Goal: Find contact information: Find contact information

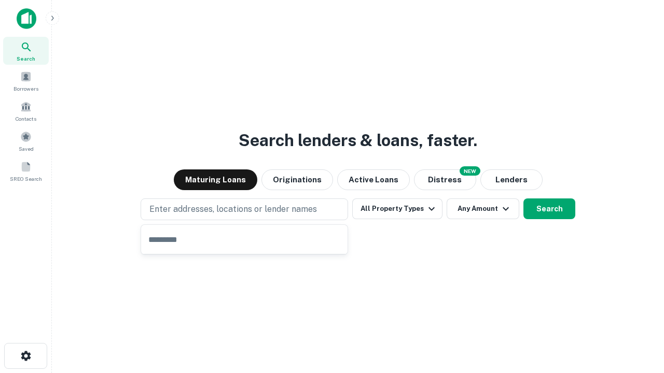
type input "**********"
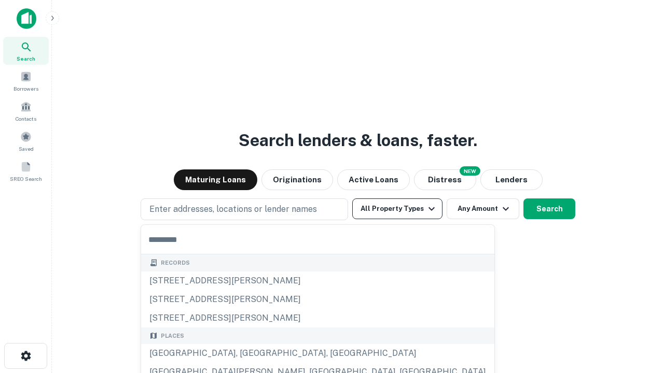
click at [397, 209] on button "All Property Types" at bounding box center [397, 209] width 90 height 21
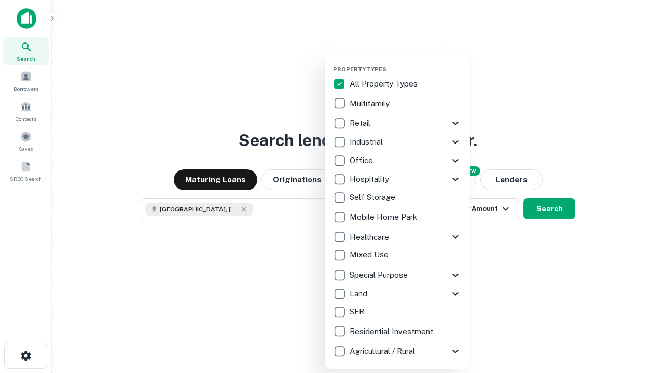
click at [405, 63] on button "button" at bounding box center [405, 63] width 145 height 1
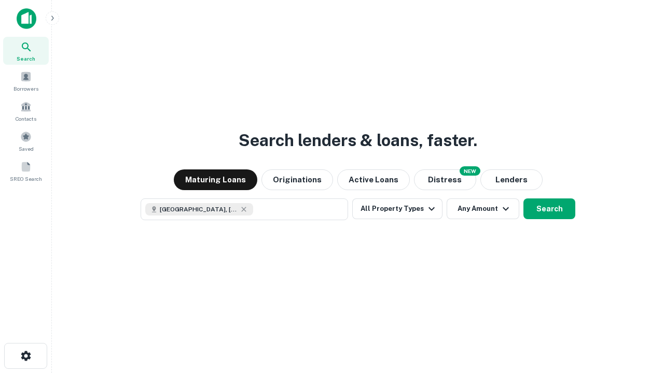
scroll to position [17, 0]
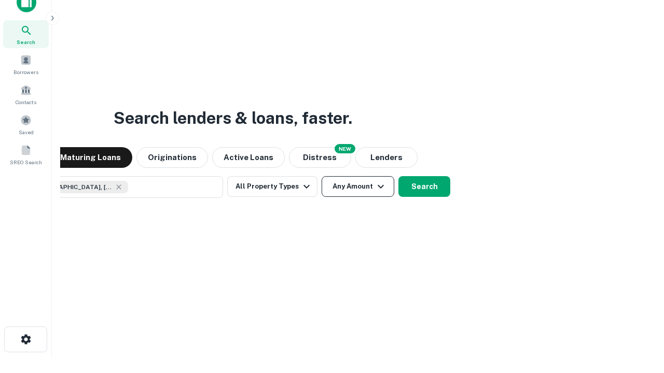
click at [321, 176] on button "Any Amount" at bounding box center [357, 186] width 73 height 21
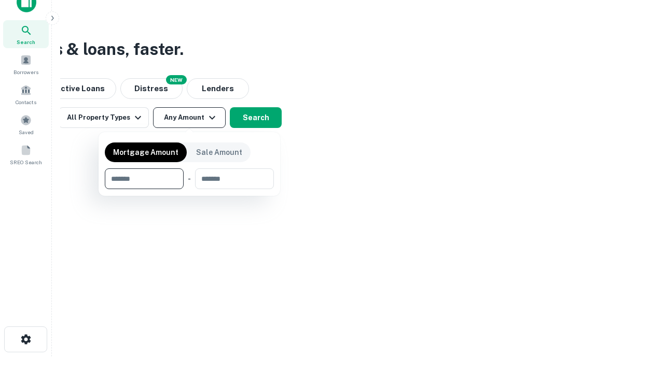
type input "*******"
click at [189, 189] on button "button" at bounding box center [189, 189] width 169 height 1
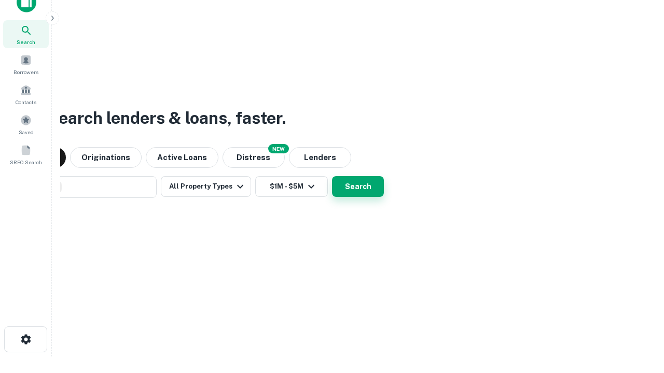
click at [332, 176] on button "Search" at bounding box center [358, 186] width 52 height 21
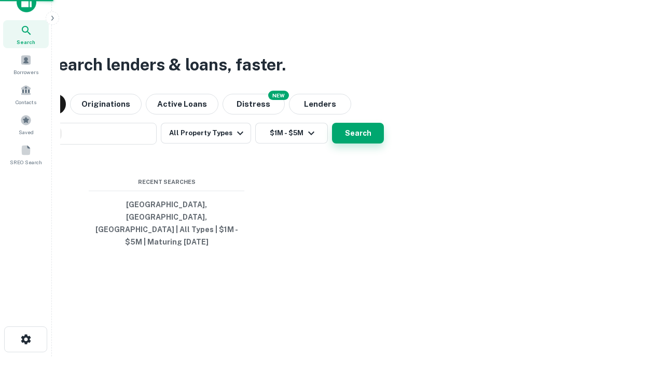
scroll to position [34, 293]
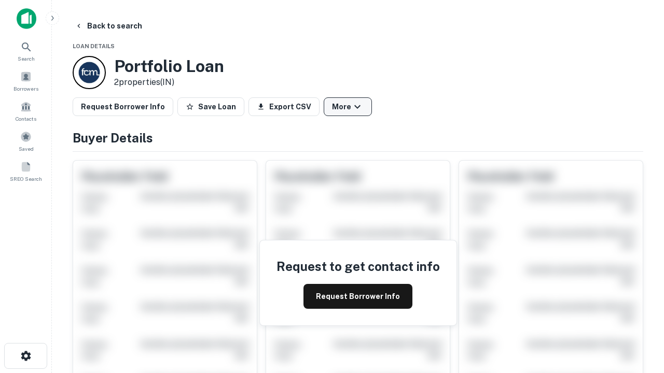
click at [347, 107] on button "More" at bounding box center [347, 106] width 48 height 19
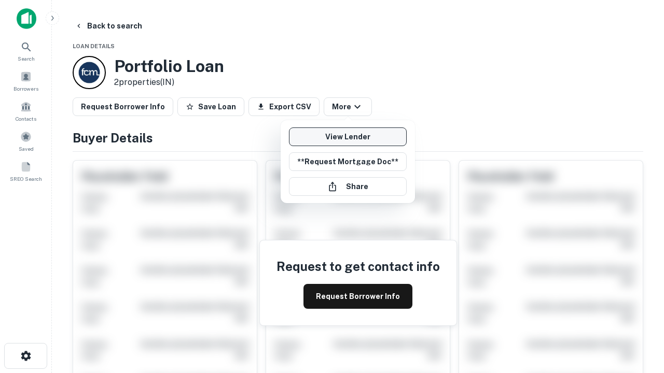
click at [347, 137] on link "View Lender" at bounding box center [348, 137] width 118 height 19
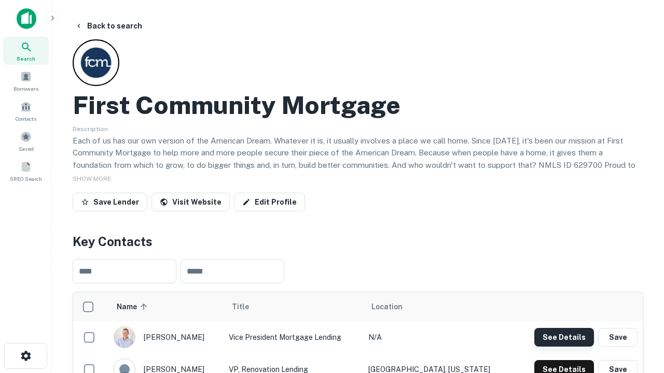
click at [564, 337] on button "See Details" at bounding box center [564, 337] width 60 height 19
click at [25, 356] on icon "button" at bounding box center [26, 356] width 12 height 12
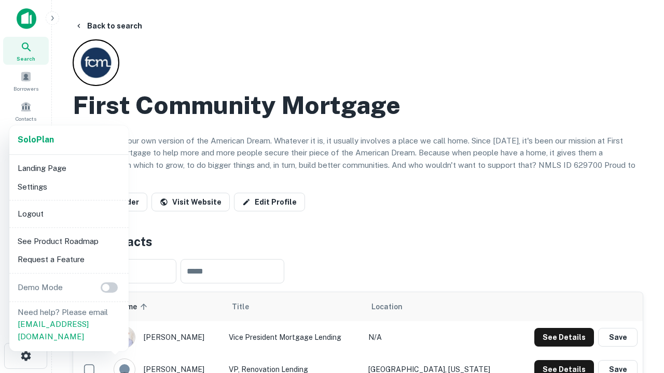
click at [68, 214] on li "Logout" at bounding box center [68, 214] width 111 height 19
